Goal: Find contact information: Find contact information

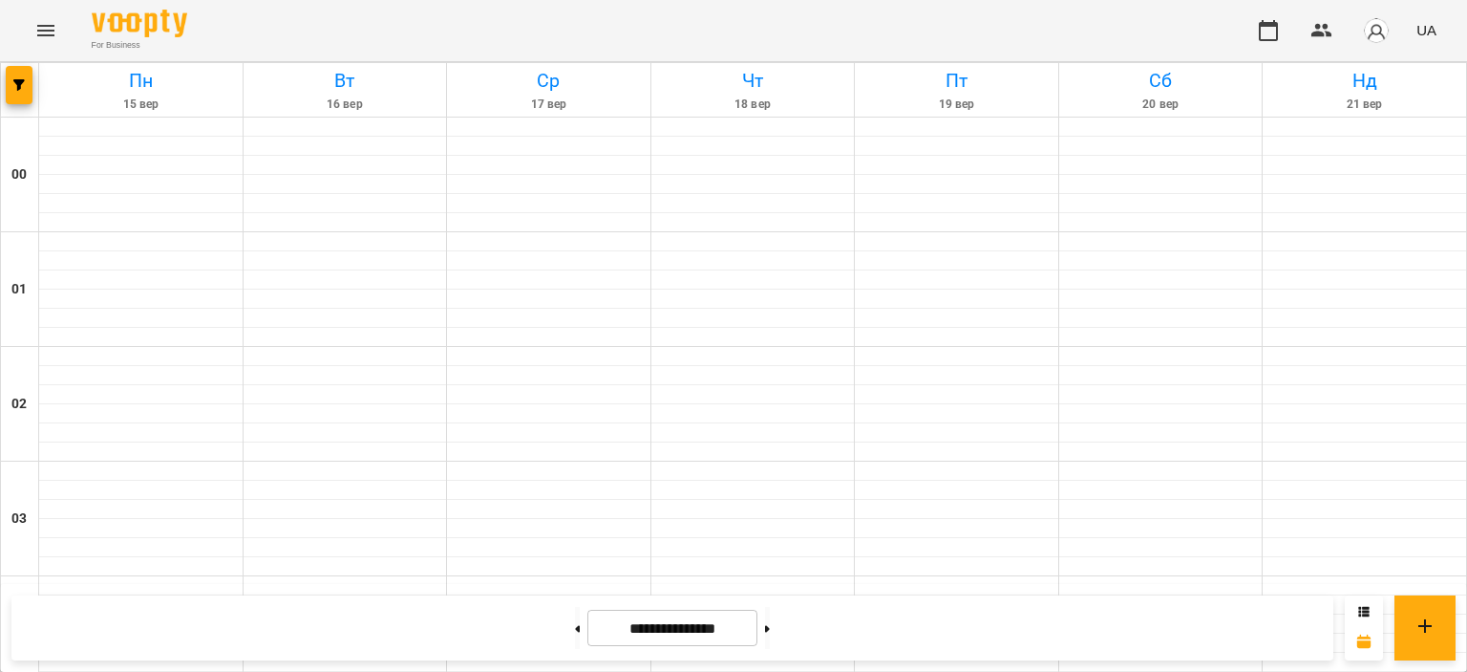
click at [1385, 39] on img "button" at bounding box center [1376, 30] width 27 height 27
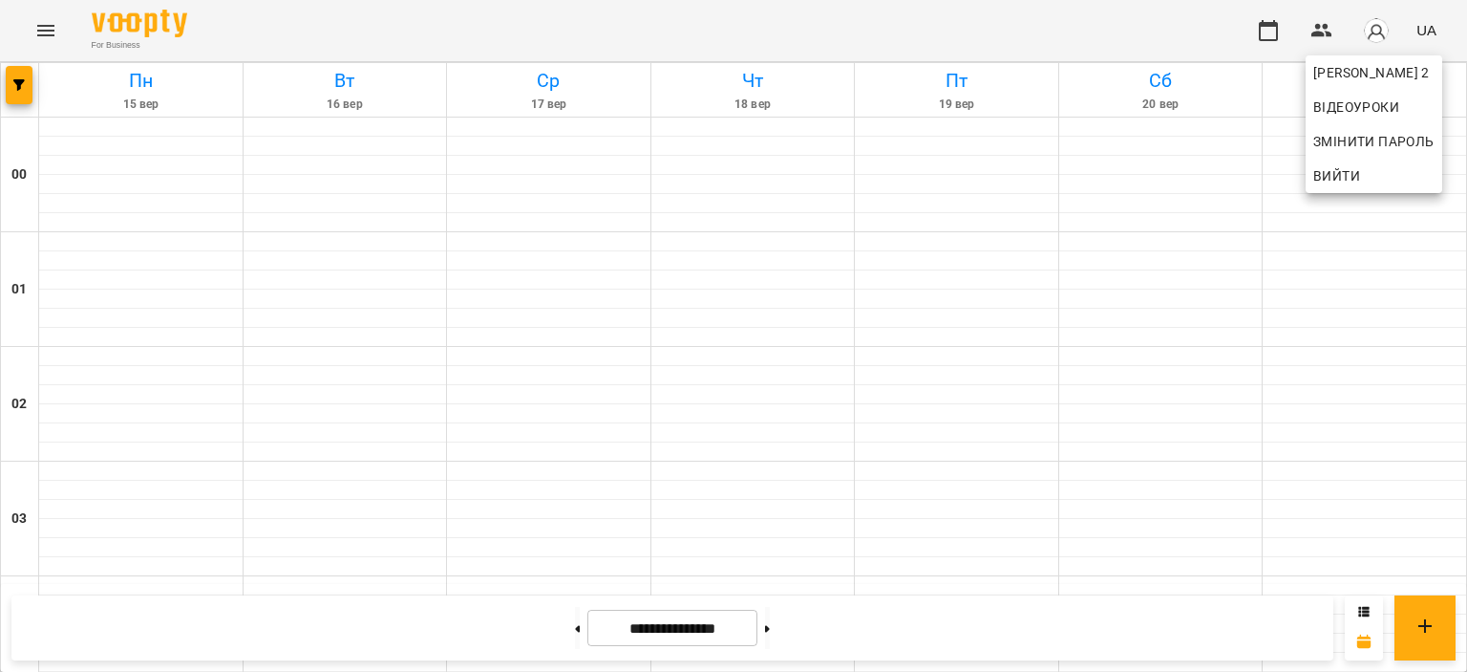
click at [1357, 179] on span "Вийти" at bounding box center [1337, 175] width 47 height 23
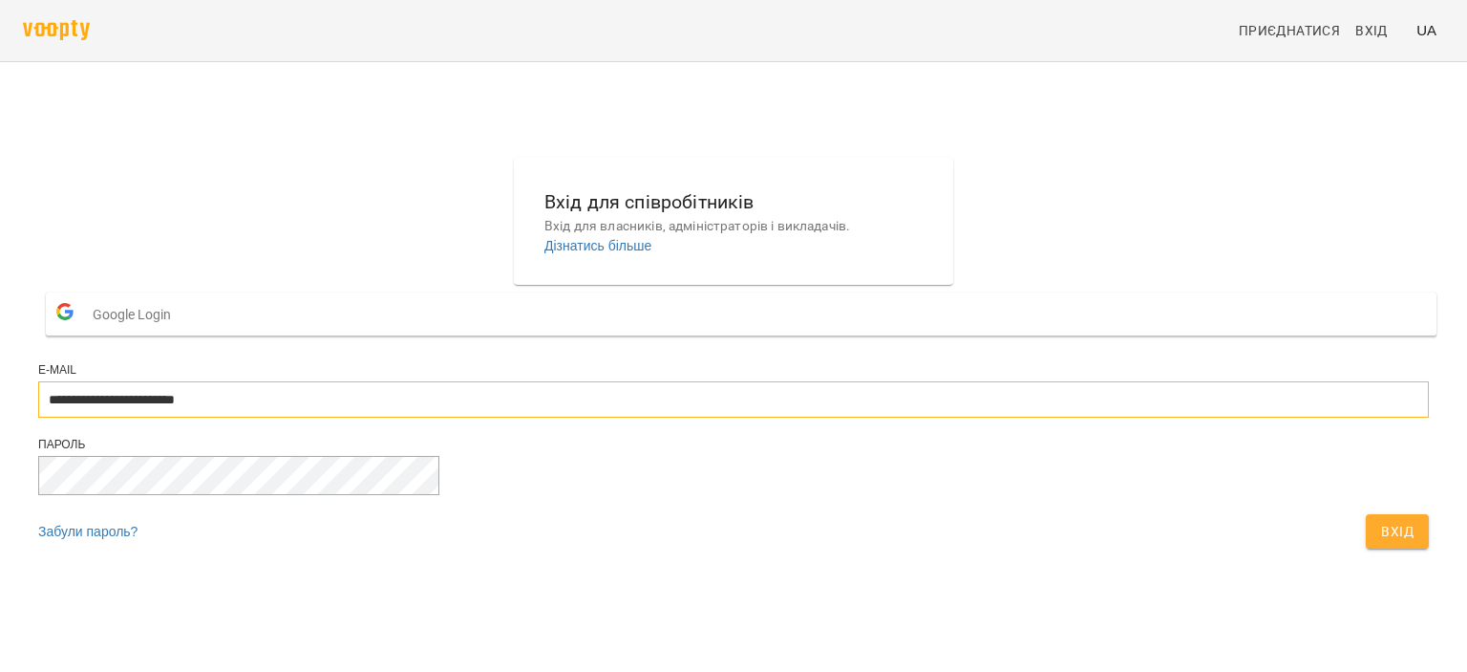
click at [620, 417] on input "**********" at bounding box center [733, 399] width 1391 height 36
type input "**********"
click at [1381, 543] on span "Вхід" at bounding box center [1397, 531] width 32 height 23
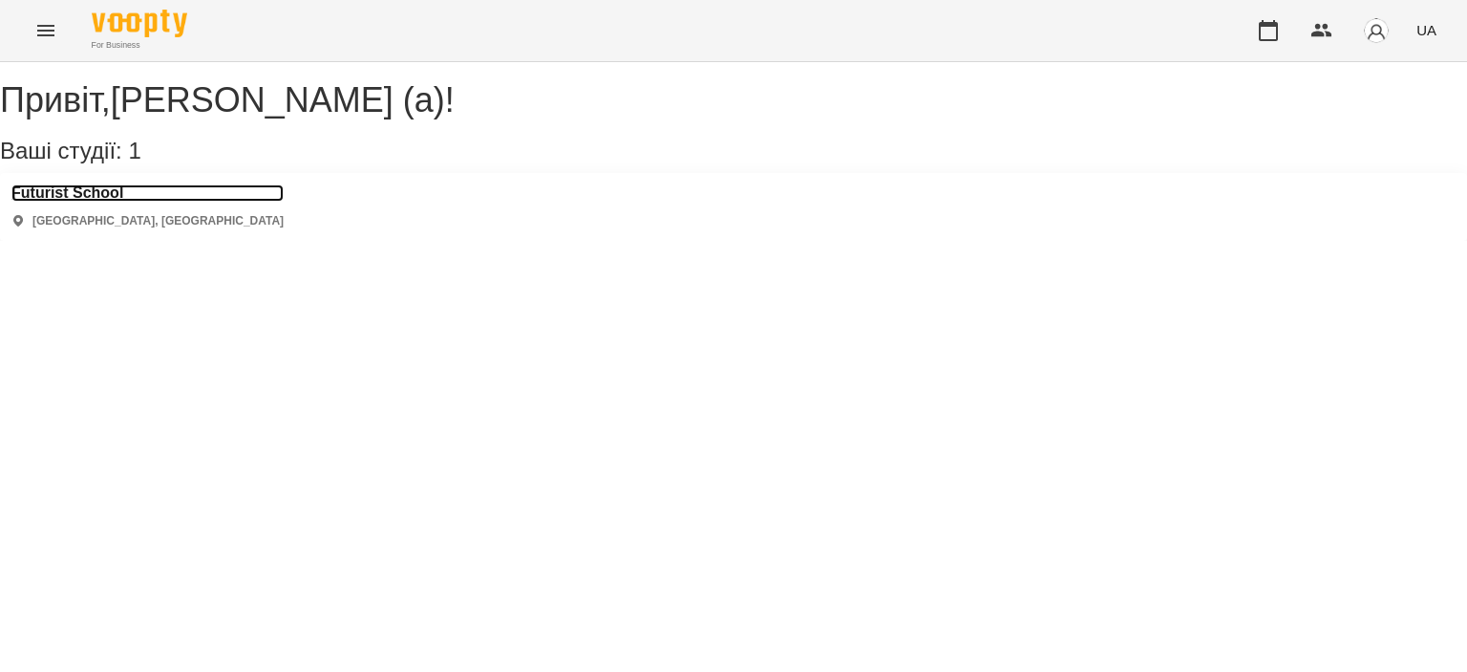
click at [79, 202] on h3 "Futurist School" at bounding box center [147, 192] width 272 height 17
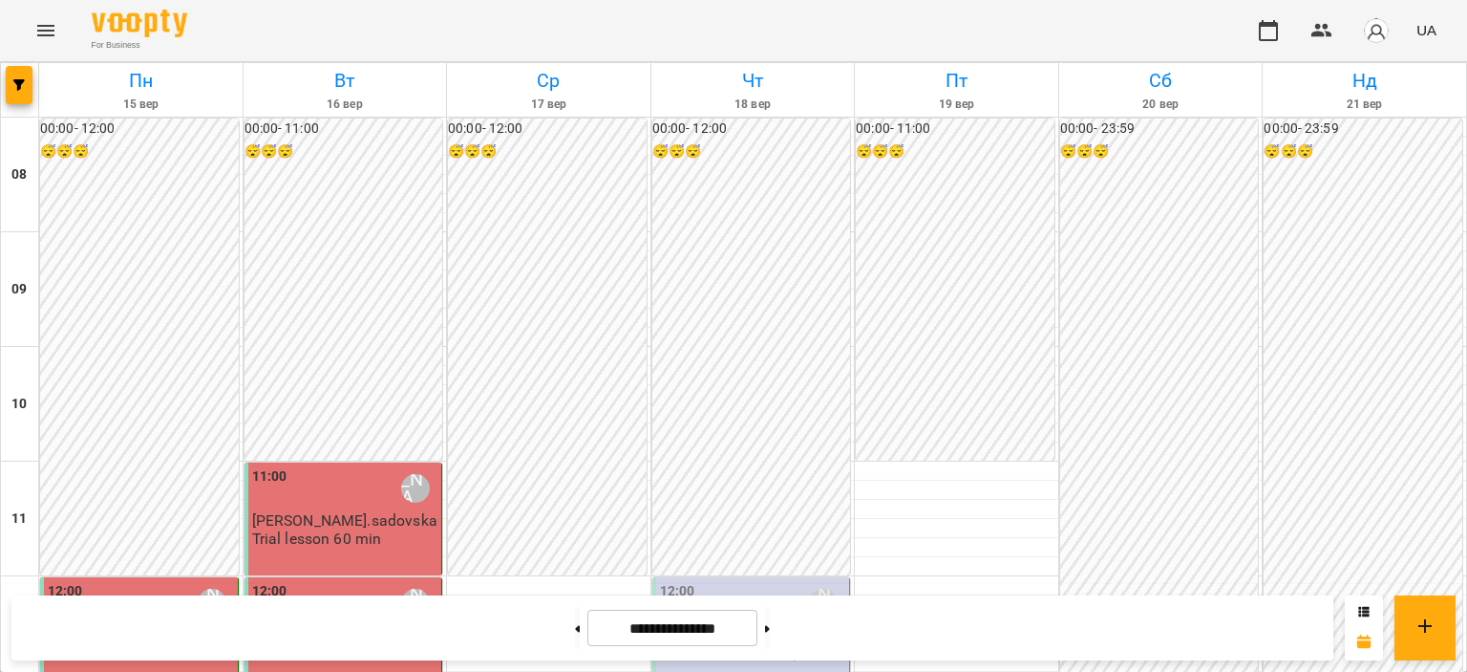
scroll to position [295, 0]
click at [802, 627] on p "[PERSON_NAME] (англійська, індивідуально)" at bounding box center [753, 643] width 186 height 33
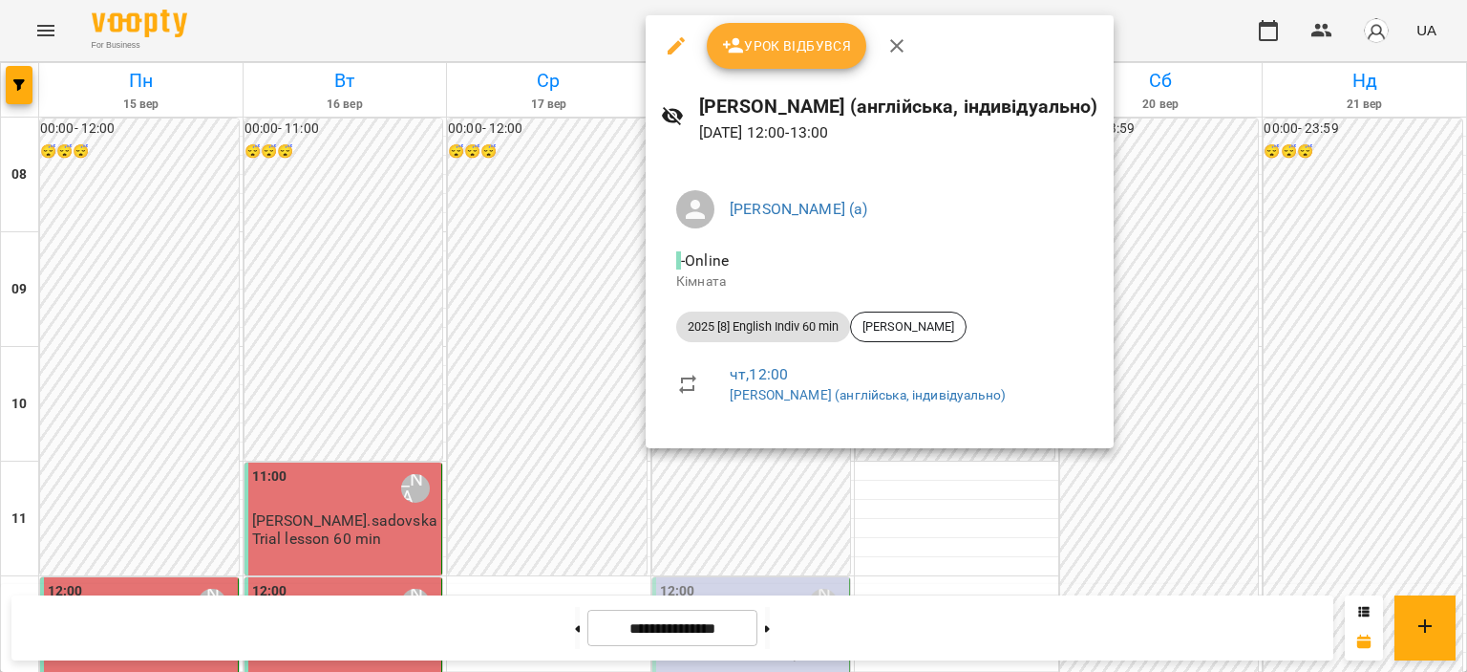
click at [506, 389] on div at bounding box center [733, 336] width 1467 height 672
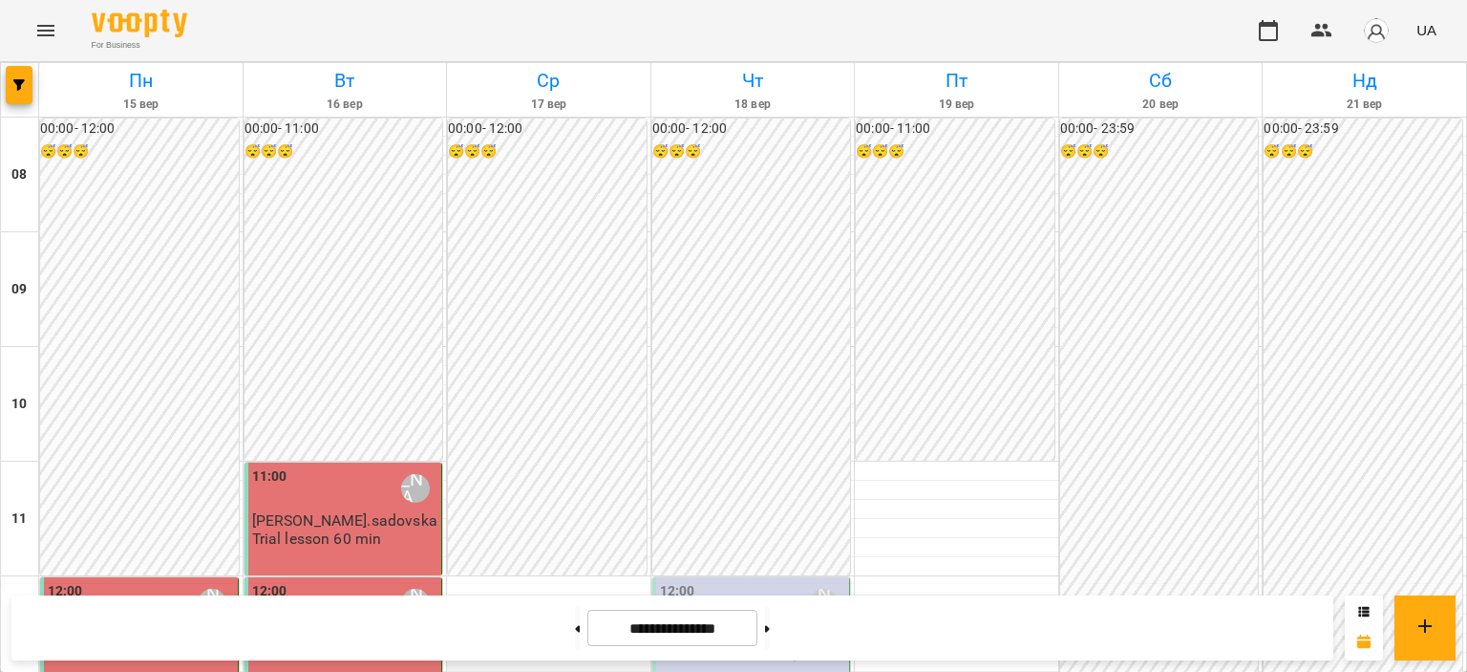
click at [602, 653] on div at bounding box center [548, 662] width 203 height 19
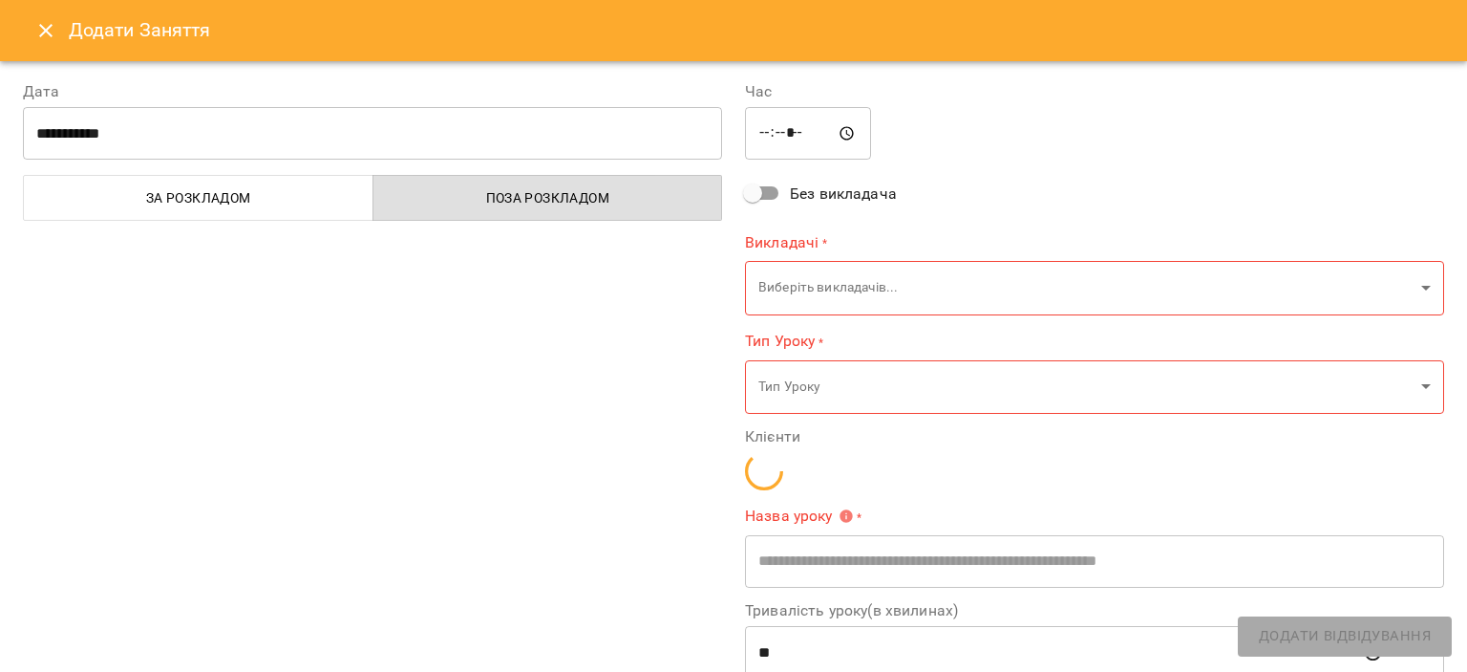
type input "**********"
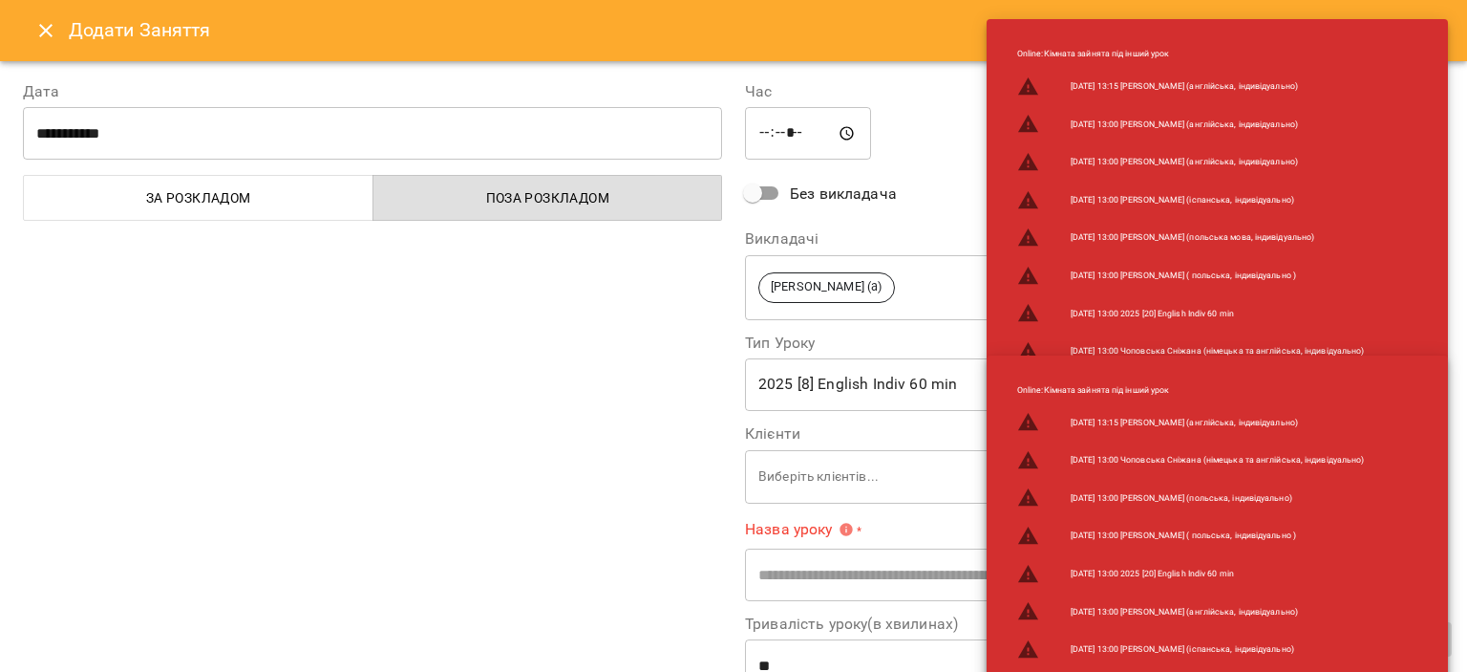
click at [60, 36] on button "Close" at bounding box center [46, 31] width 46 height 46
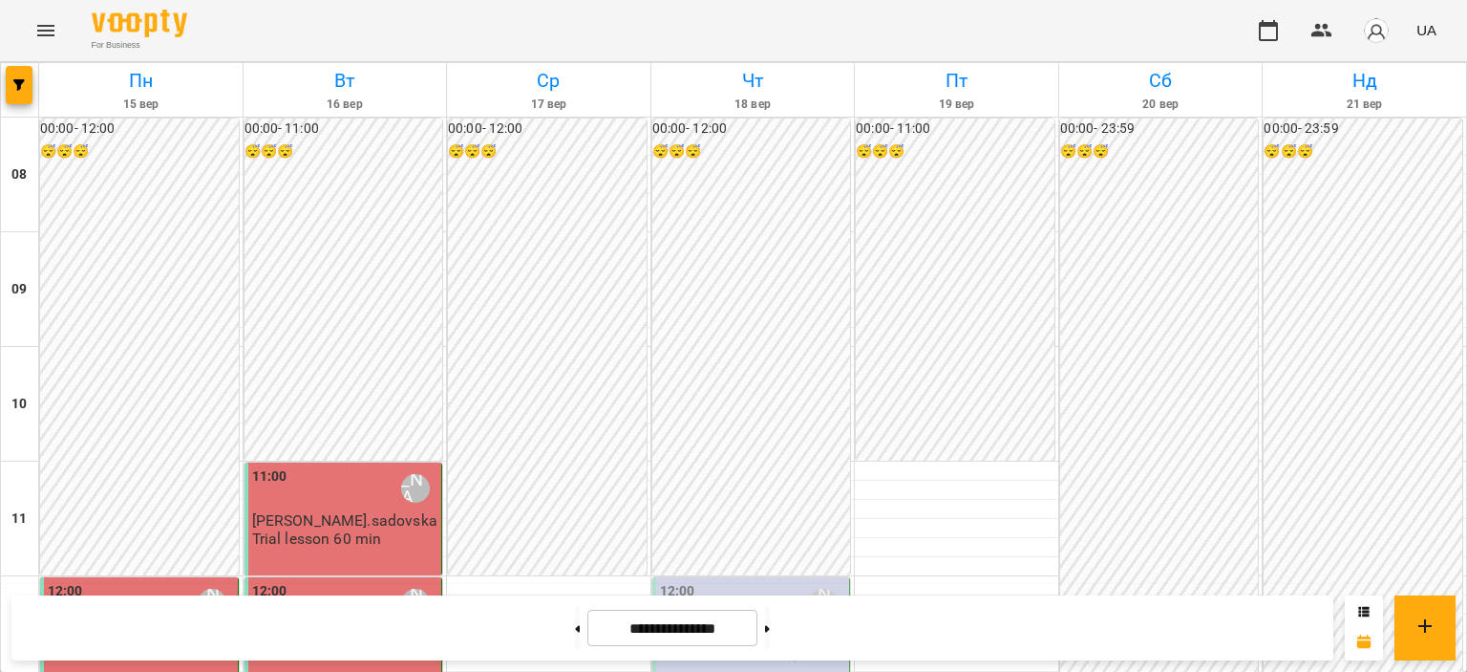
scroll to position [391, 0]
click at [753, 577] on div "12:00 [PERSON_NAME] (а) [PERSON_NAME] (англійська, індивідуально)" at bounding box center [752, 633] width 199 height 113
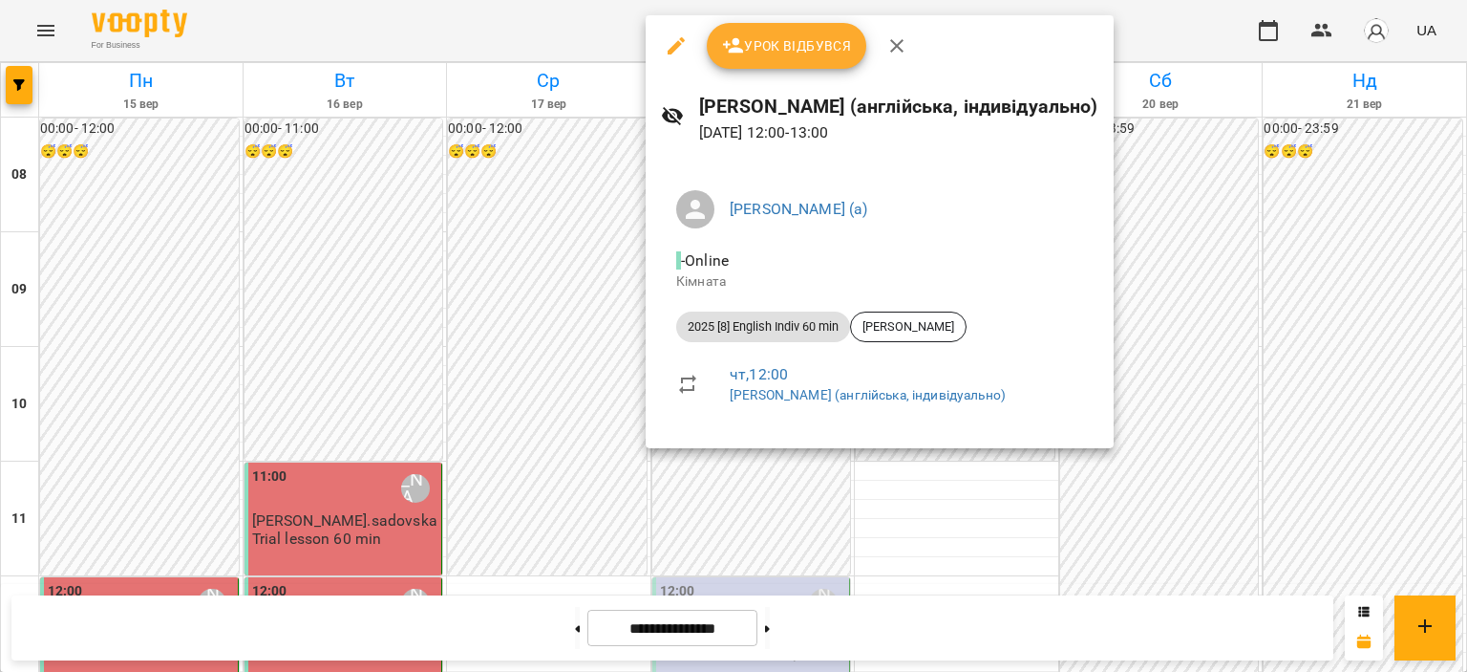
click at [606, 362] on div at bounding box center [733, 336] width 1467 height 672
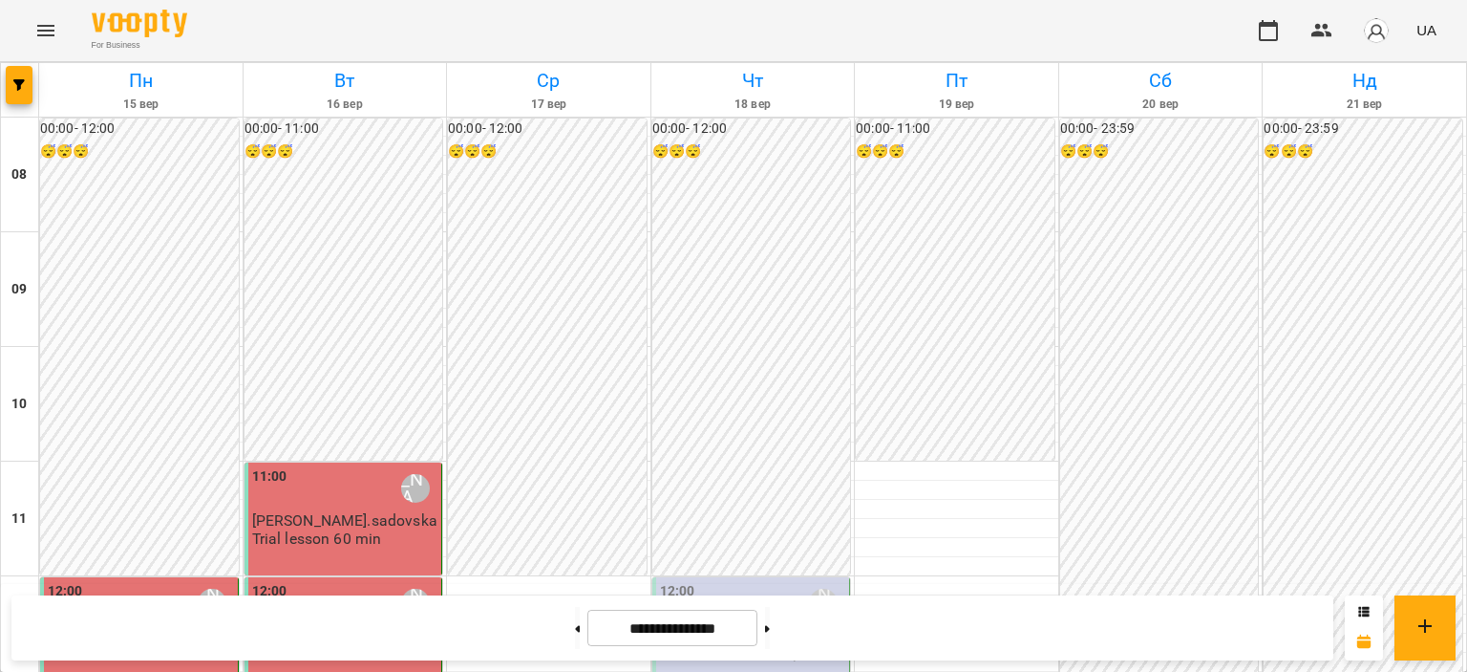
scroll to position [677, 0]
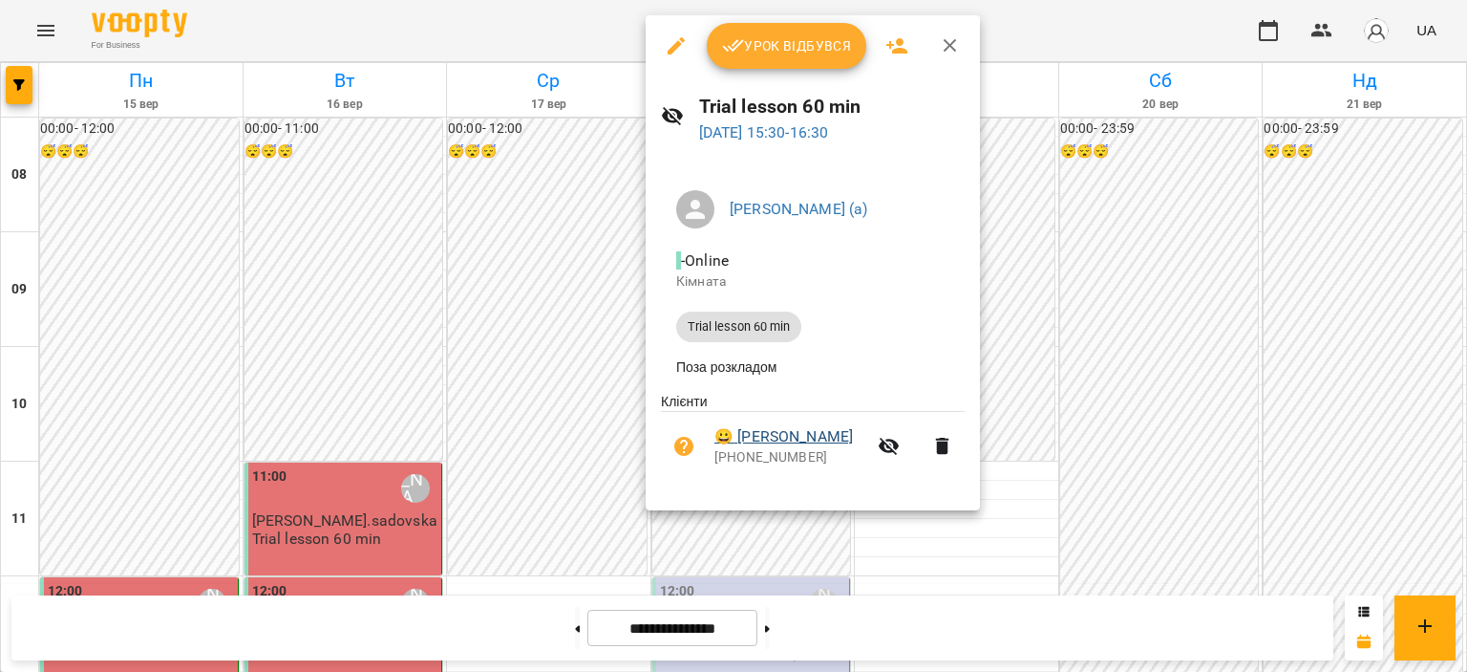
drag, startPoint x: 802, startPoint y: 419, endPoint x: 860, endPoint y: 433, distance: 58.9
click at [860, 433] on li "😀 [PERSON_NAME] [PHONE_NUMBER]" at bounding box center [813, 446] width 304 height 68
copy link "[PERSON_NAME]"
click at [592, 457] on div at bounding box center [733, 336] width 1467 height 672
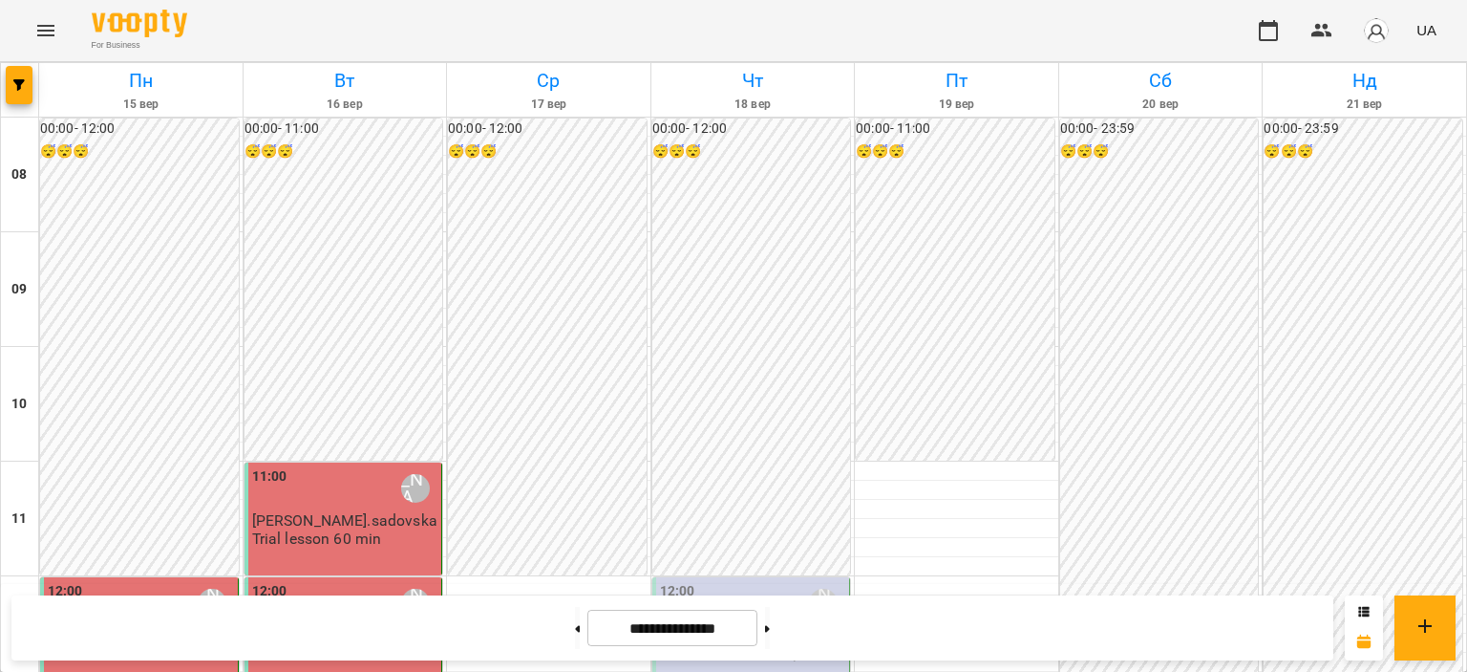
scroll to position [0, 0]
